Goal: Communication & Community: Answer question/provide support

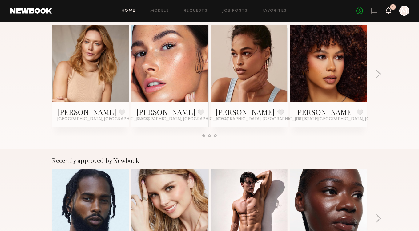
click at [390, 10] on icon at bounding box center [388, 10] width 5 height 4
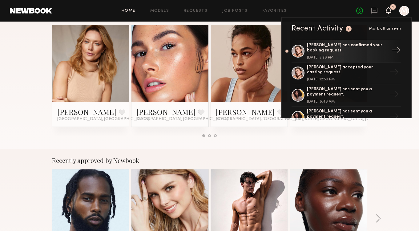
click at [341, 53] on div "[PERSON_NAME] has confirmed your booking request. [DATE] 3:26 PM" at bounding box center [347, 51] width 80 height 17
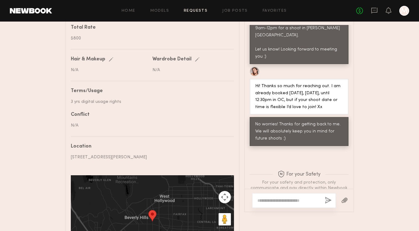
scroll to position [307, 0]
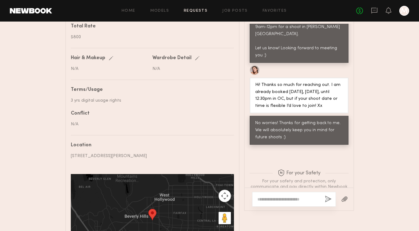
click at [280, 198] on textarea at bounding box center [288, 199] width 62 height 6
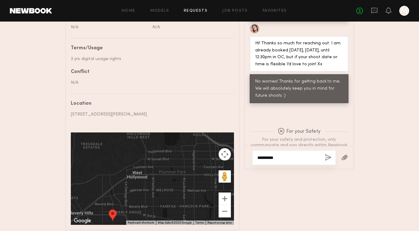
scroll to position [377, 0]
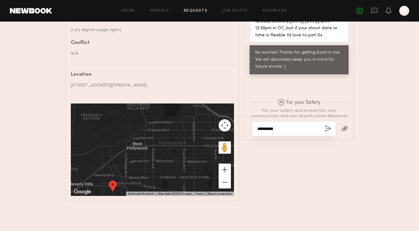
click at [283, 130] on textarea "**********" at bounding box center [288, 129] width 62 height 6
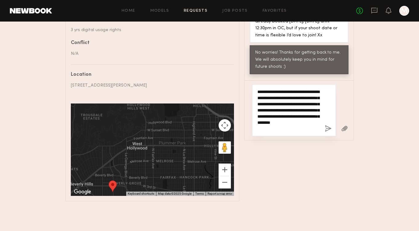
type textarea "**********"
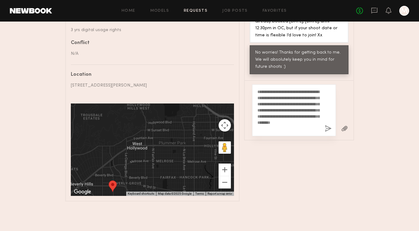
click at [325, 130] on button "button" at bounding box center [328, 129] width 7 height 8
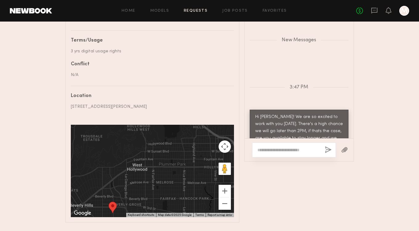
scroll to position [361, 0]
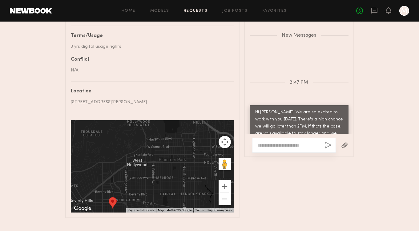
click at [240, 146] on div "Details Booked hours Start: [DATE] 10:00 AM End: [DATE] 2:00 PM Description Hi …" at bounding box center [209, 16] width 289 height 403
click at [286, 163] on div "Messages Keep direct messages professional and related only to paid job opportu…" at bounding box center [299, 80] width 110 height 276
click at [243, 128] on div "Details Booked hours Start: [DATE] 10:00 AM End: [DATE] 2:00 PM Description Hi …" at bounding box center [209, 16] width 289 height 403
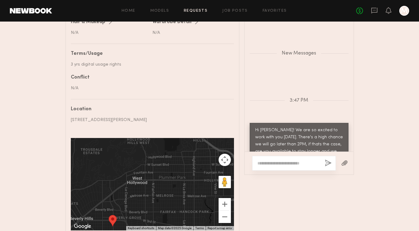
scroll to position [377, 0]
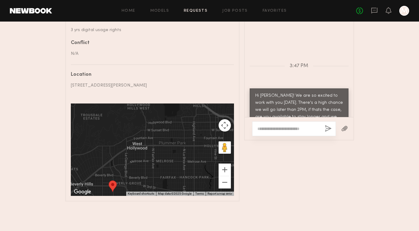
click at [244, 102] on common-border "Messages Keep direct messages professional and related only to paid job opportu…" at bounding box center [299, 32] width 110 height 215
click at [279, 129] on textarea at bounding box center [288, 129] width 62 height 6
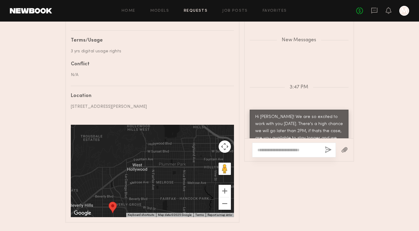
scroll to position [356, 0]
click at [241, 113] on div "Details Booked hours Start: [DATE] 10:00 AM End: [DATE] 2:00 PM Description Hi …" at bounding box center [209, 20] width 289 height 403
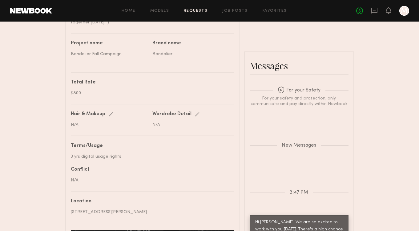
scroll to position [377, 0]
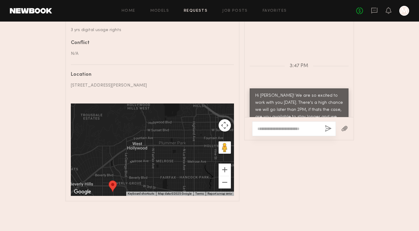
click at [299, 159] on div "Messages Keep direct messages professional and related only to paid job opportu…" at bounding box center [299, 63] width 110 height 276
